Goal: Information Seeking & Learning: Learn about a topic

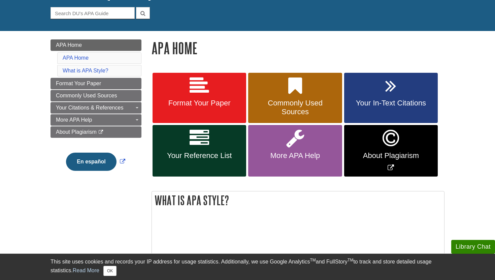
scroll to position [61, 0]
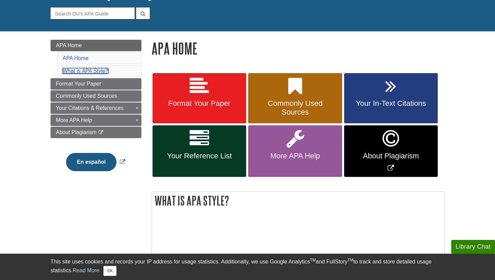
click at [91, 70] on link "What is APA Style?" at bounding box center [86, 71] width 46 height 6
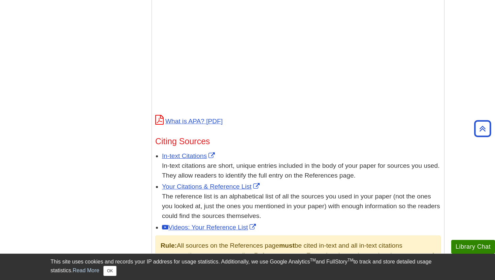
scroll to position [281, 0]
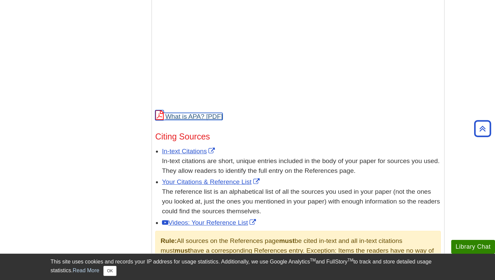
click at [204, 113] on link "What is APA?" at bounding box center [188, 116] width 67 height 7
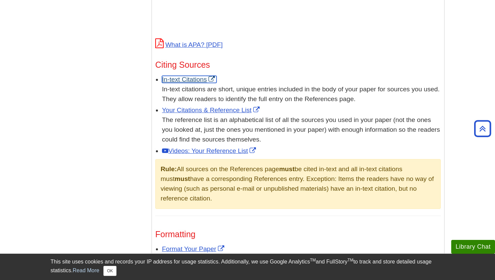
click at [190, 78] on link "In-text Citations" at bounding box center [189, 79] width 55 height 7
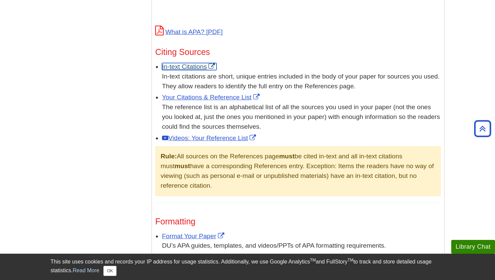
scroll to position [374, 0]
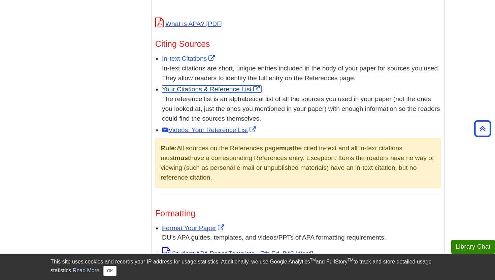
click at [230, 89] on link "Your Citations & Reference List" at bounding box center [211, 89] width 99 height 7
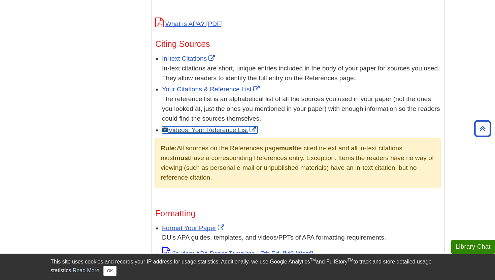
click at [193, 130] on link "Videos: Your Reference List" at bounding box center [210, 129] width 96 height 7
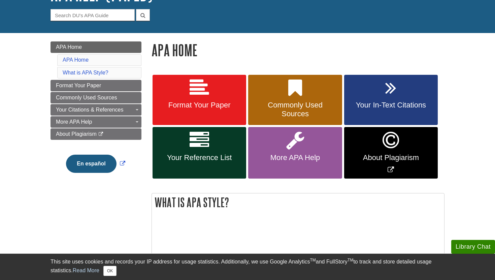
scroll to position [62, 0]
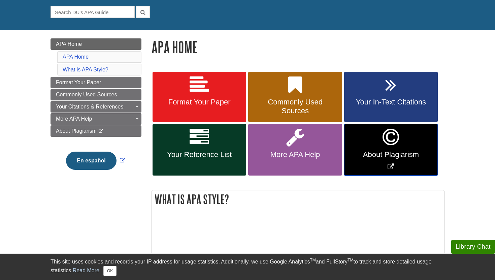
click at [372, 136] on link "About Plagiarism" at bounding box center [391, 150] width 94 height 52
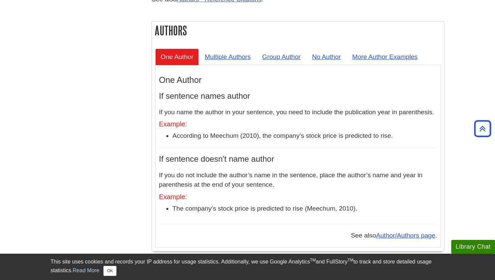
scroll to position [613, 0]
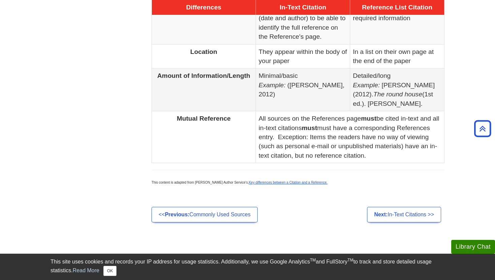
scroll to position [299, 0]
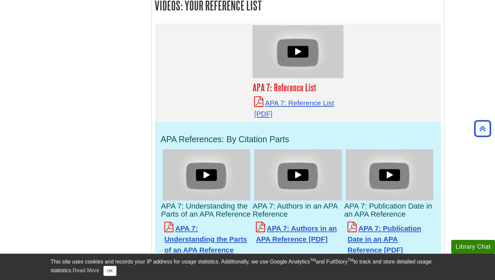
scroll to position [1202, 0]
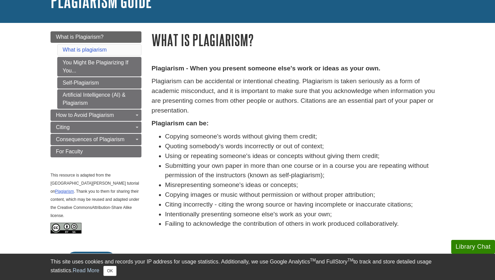
scroll to position [68, 0]
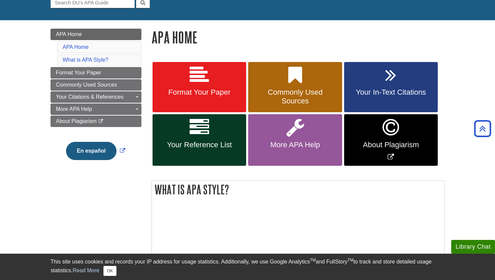
scroll to position [61, 0]
